Goal: Information Seeking & Learning: Learn about a topic

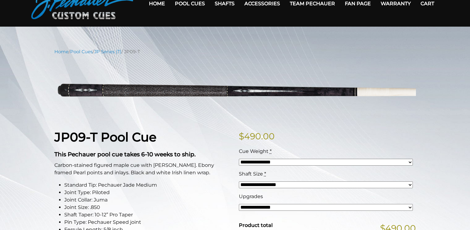
scroll to position [35, 0]
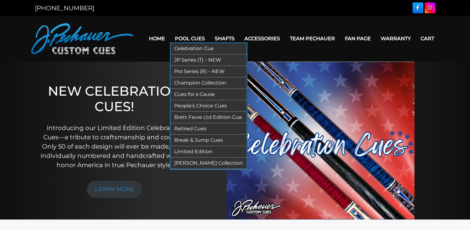
click at [199, 49] on link "Celebration Cue" at bounding box center [209, 48] width 76 height 11
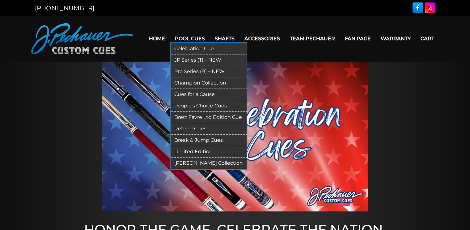
click at [190, 59] on link "JP Series (T) – NEW" at bounding box center [209, 59] width 76 height 11
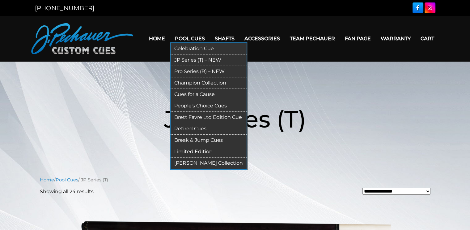
click at [196, 71] on link "Pro Series (R) – NEW" at bounding box center [209, 71] width 76 height 11
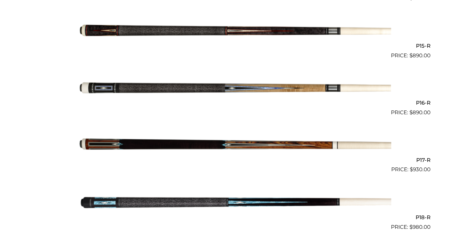
scroll to position [982, 0]
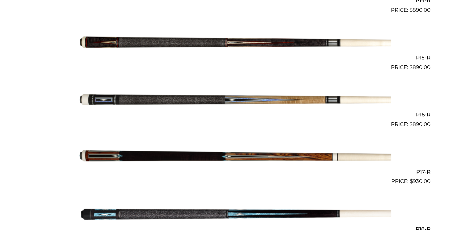
click at [304, 100] on img at bounding box center [235, 100] width 312 height 52
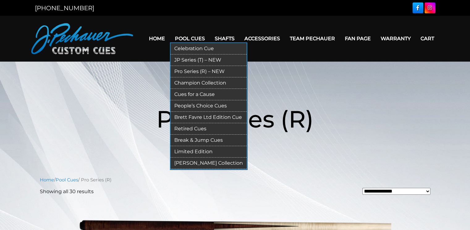
click at [193, 58] on link "JP Series (T) – NEW" at bounding box center [209, 59] width 76 height 11
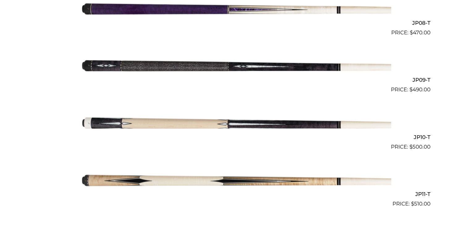
scroll to position [612, 0]
